Goal: Navigation & Orientation: Find specific page/section

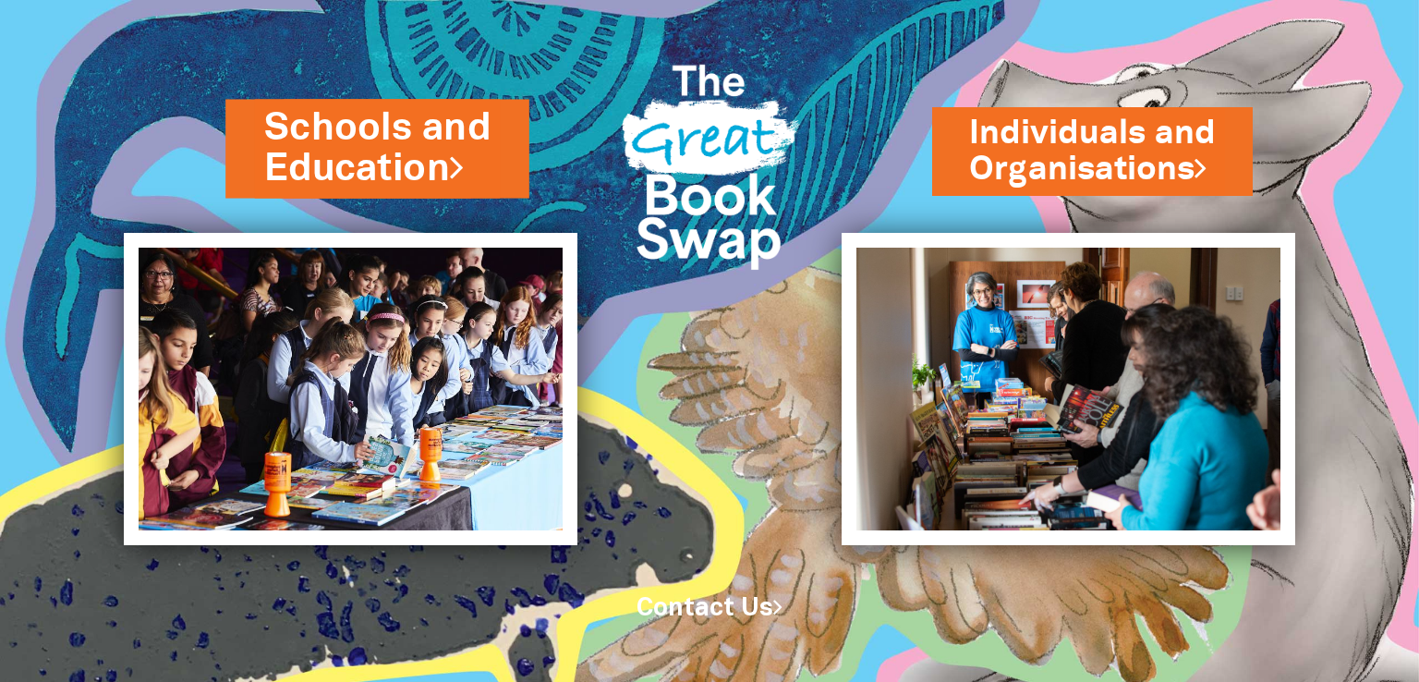
click at [349, 127] on link "Schools and Education" at bounding box center [377, 148] width 226 height 93
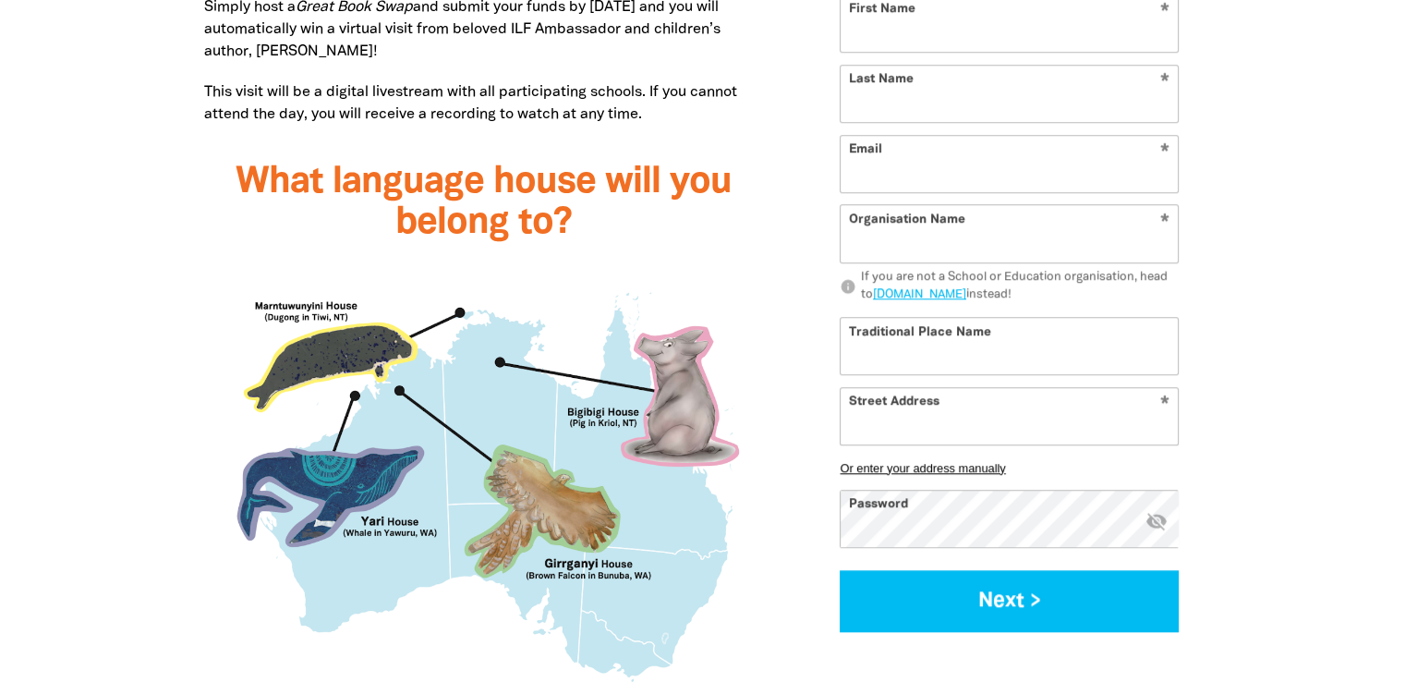
scroll to position [1566, 0]
